Goal: Check status: Check status

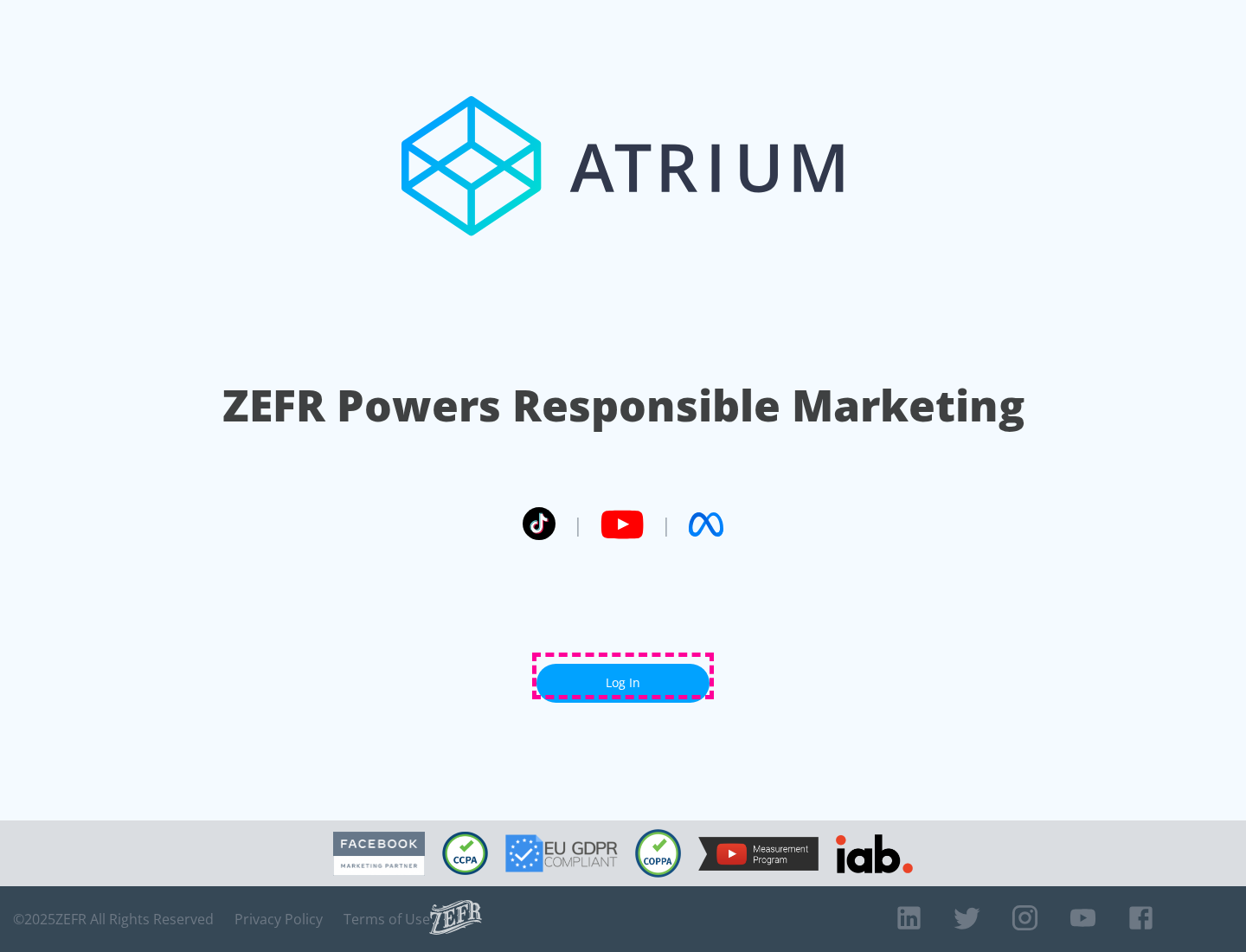
click at [623, 676] on link "Log In" at bounding box center [623, 682] width 173 height 39
